Goal: Entertainment & Leisure: Consume media (video, audio)

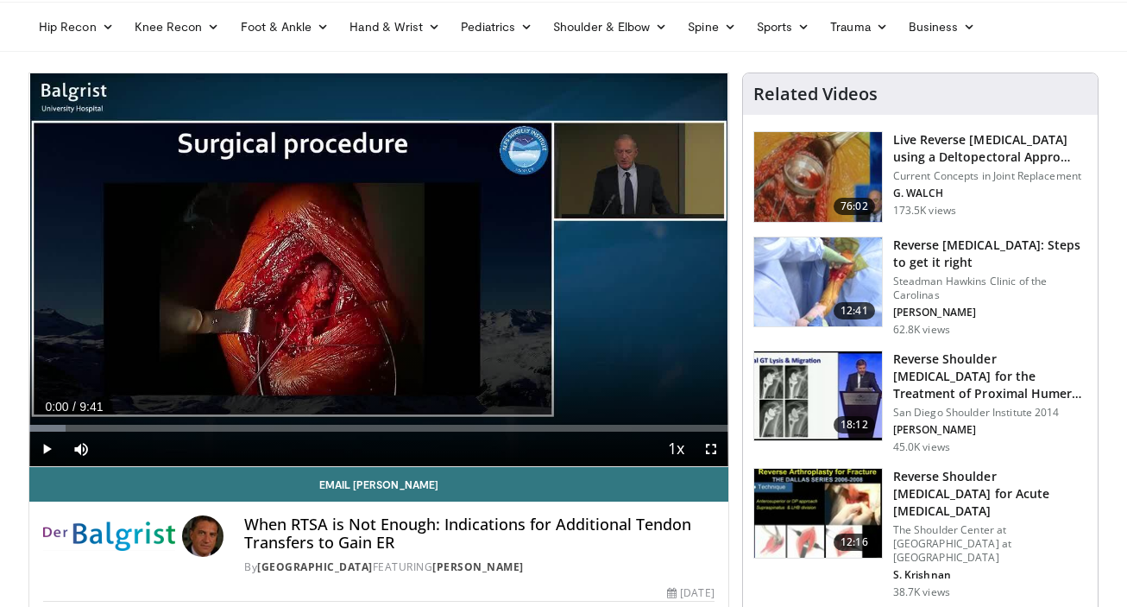
scroll to position [61, 0]
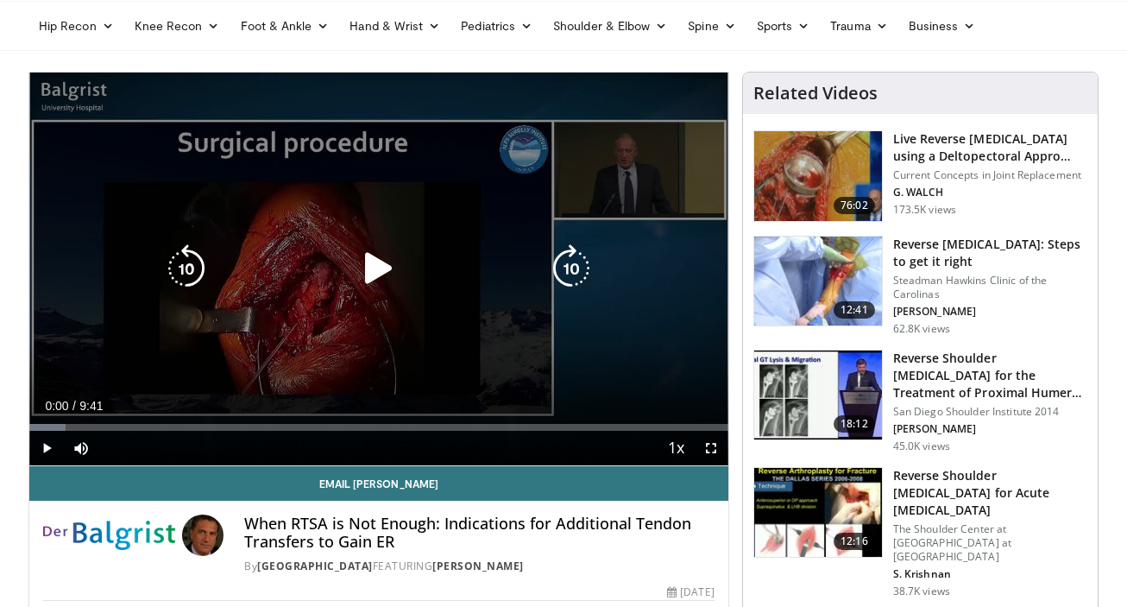
click at [372, 270] on icon "Video Player" at bounding box center [379, 268] width 48 height 48
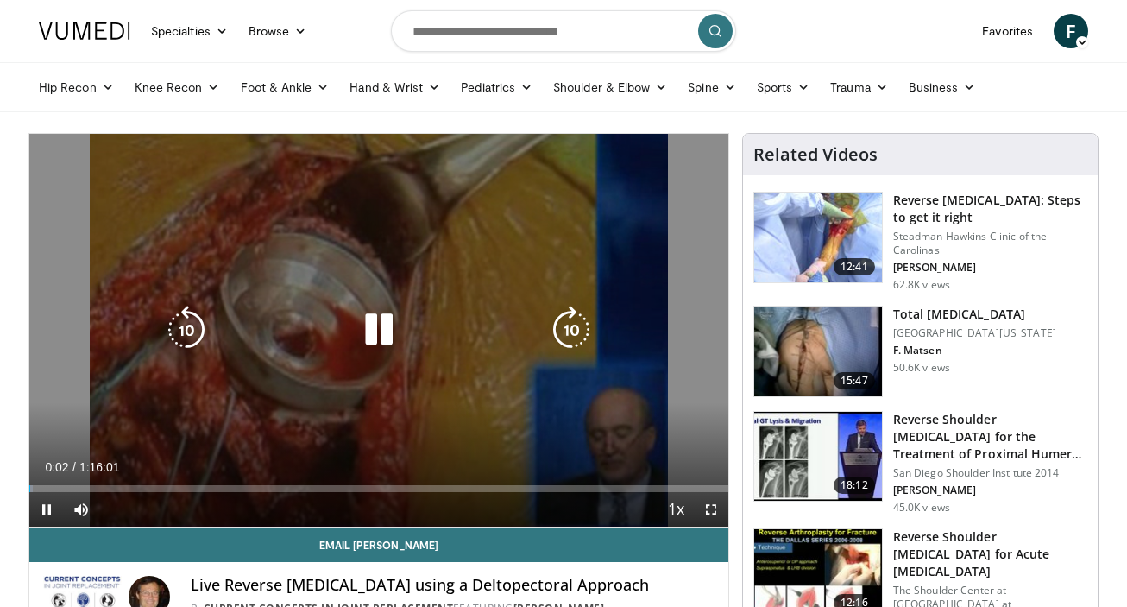
click at [384, 334] on icon "Video Player" at bounding box center [379, 329] width 48 height 48
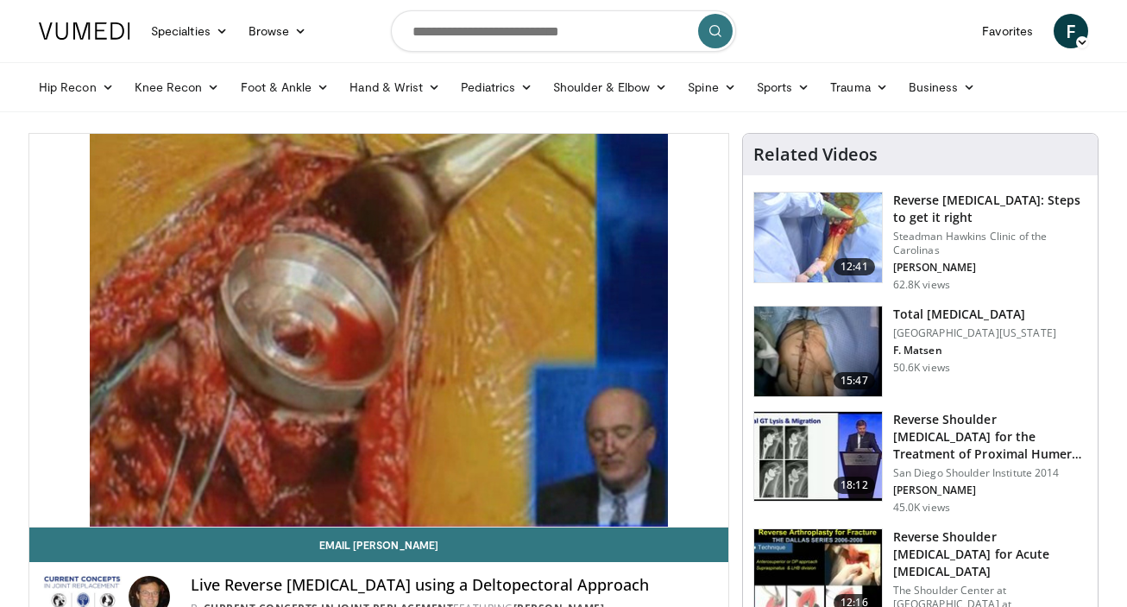
click at [385, 329] on div "10 seconds Tap to unmute" at bounding box center [378, 330] width 699 height 393
